Goal: Task Accomplishment & Management: Use online tool/utility

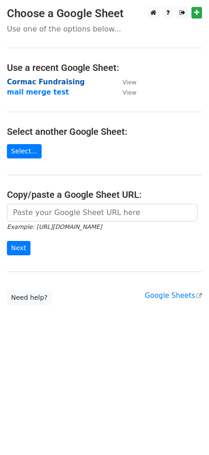
click at [56, 81] on strong "Cormac Fundraising" at bounding box center [46, 82] width 78 height 8
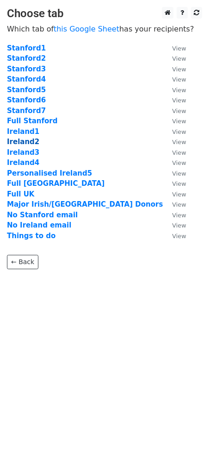
click at [23, 141] on strong "Ireland2" at bounding box center [23, 142] width 32 height 8
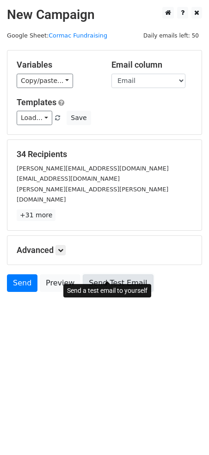
click at [117, 274] on link "Send Test Email" at bounding box center [118, 283] width 70 height 18
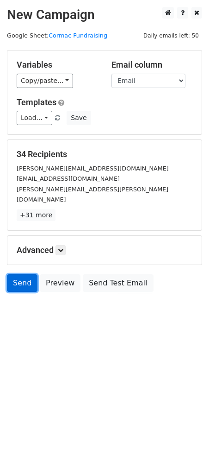
click at [21, 274] on link "Send" at bounding box center [22, 283] width 31 height 18
